Goal: Information Seeking & Learning: Find specific fact

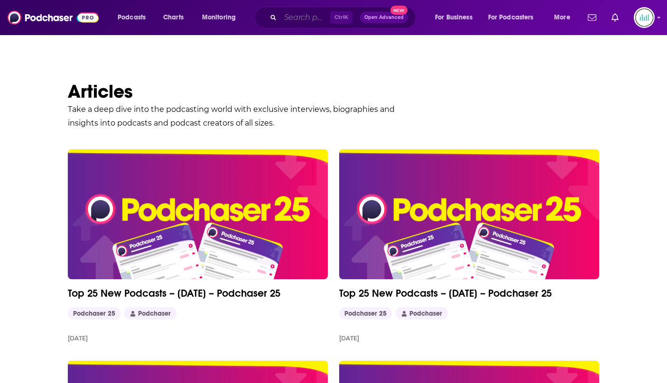
click at [305, 19] on input "Search podcasts, credits, & more..." at bounding box center [305, 17] width 50 height 15
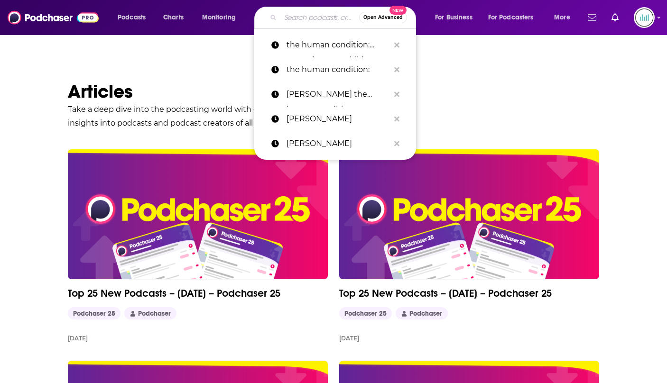
paste input "Blocked and Reported"
type input "Blocked and Reported"
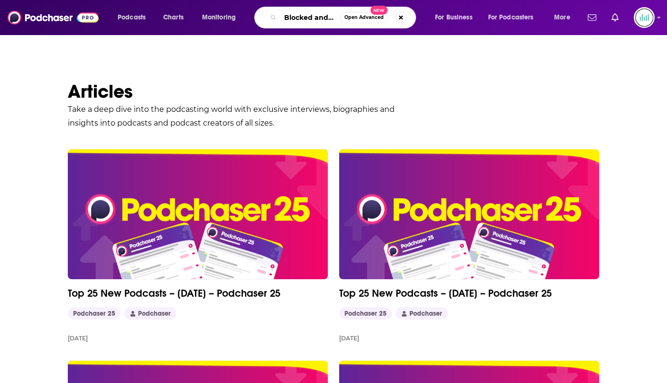
scroll to position [0, 27]
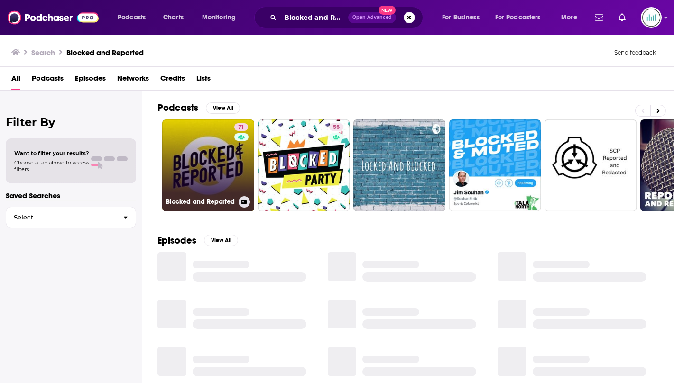
click at [199, 167] on link "71 Blocked and Reported" at bounding box center [208, 166] width 92 height 92
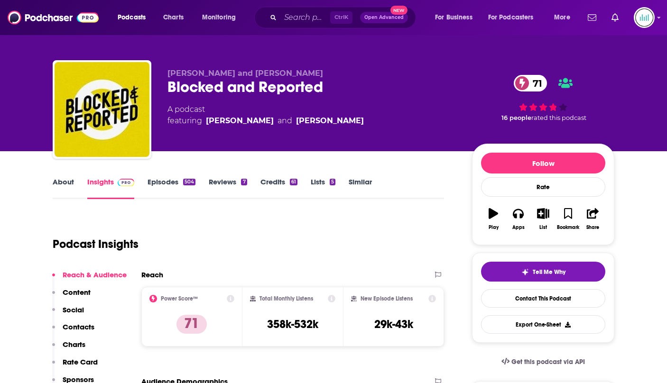
scroll to position [142, 0]
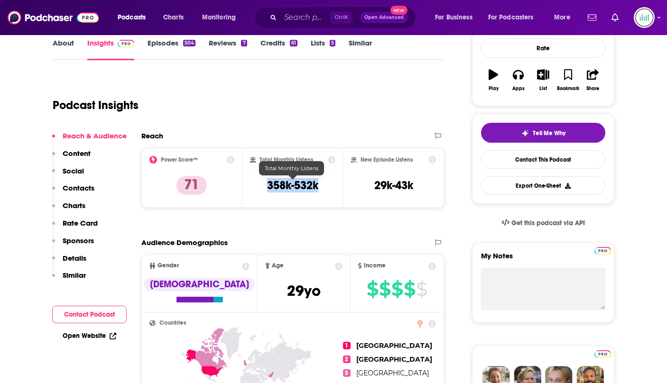
drag, startPoint x: 267, startPoint y: 187, endPoint x: 333, endPoint y: 187, distance: 66.9
click at [333, 187] on div "Total Monthly Listens 358k-532k" at bounding box center [293, 178] width 86 height 44
copy h3 "358k-532k"
